Goal: Task Accomplishment & Management: Use online tool/utility

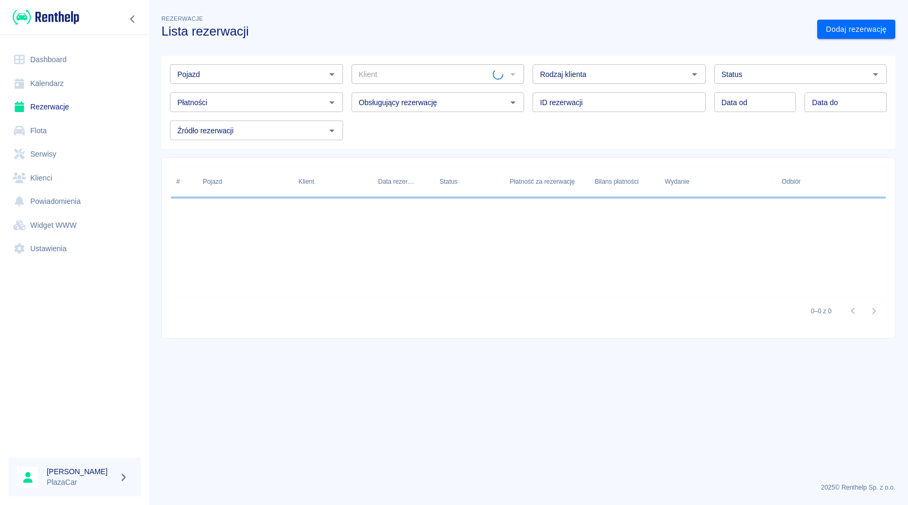
click at [226, 82] on div "Pojazd" at bounding box center [256, 74] width 173 height 20
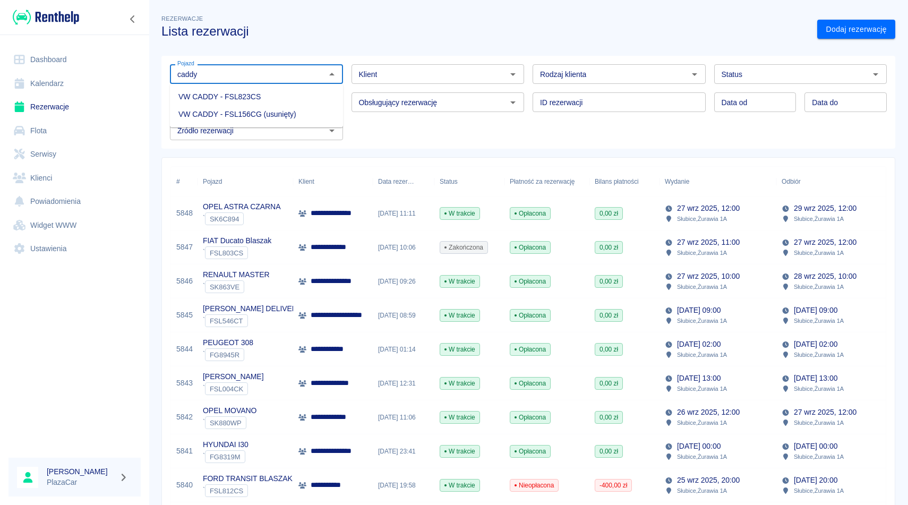
click at [238, 89] on li "VW CADDY - FSL823CS" at bounding box center [256, 97] width 173 height 18
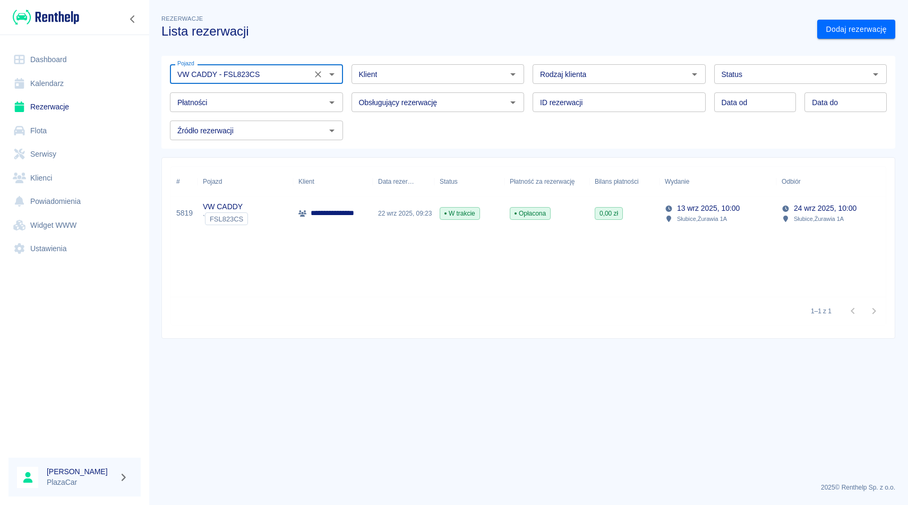
type input "VW CADDY - FSL823CS"
click at [347, 104] on div "Obsługujący rezerwację Obsługujący rezerwację" at bounding box center [434, 98] width 182 height 28
click at [321, 71] on icon "Wyczyść" at bounding box center [318, 74] width 11 height 11
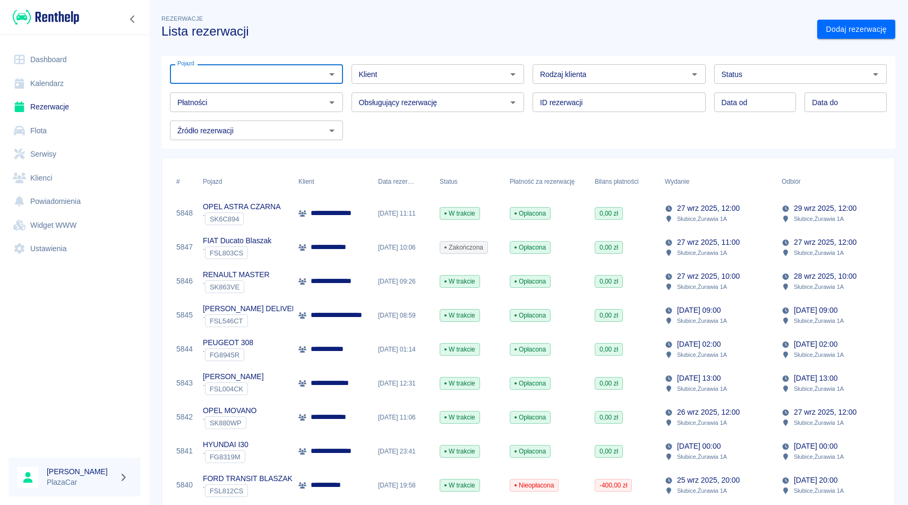
click at [349, 87] on div "Obsługujący rezerwację Obsługujący rezerwację" at bounding box center [434, 98] width 182 height 28
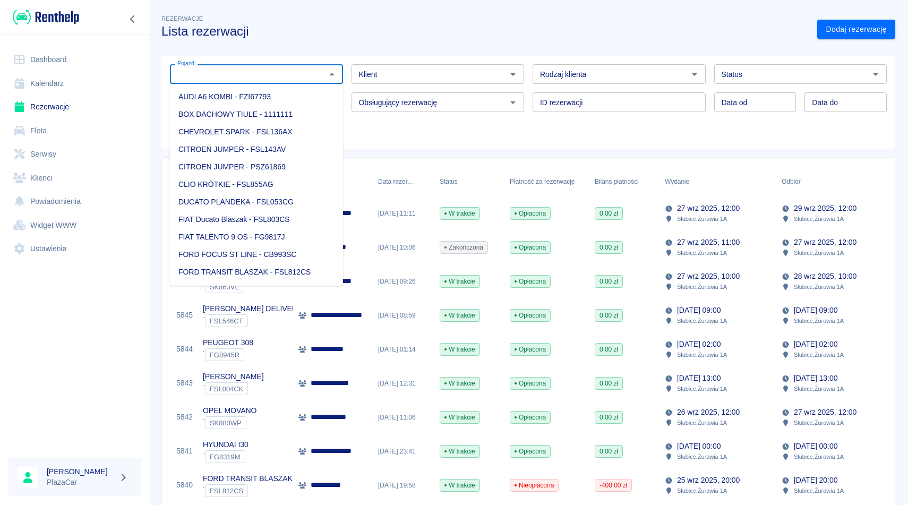
click at [274, 67] on input "Pojazd" at bounding box center [247, 73] width 149 height 13
click at [361, 20] on div "Rezerwacje Lista rezerwacji" at bounding box center [481, 21] width 656 height 35
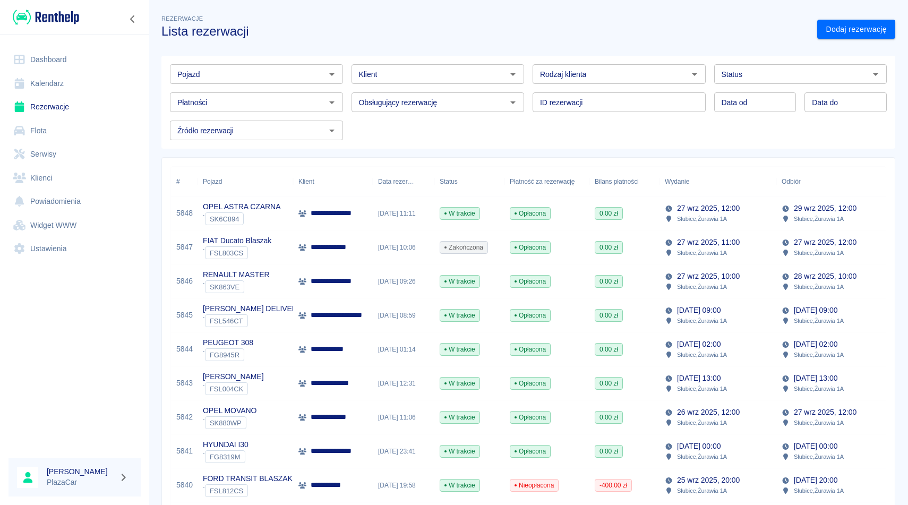
click at [349, 86] on div "Obsługujący rezerwację Obsługujący rezerwację" at bounding box center [434, 98] width 182 height 28
